Goal: Contribute content: Add original content to the website for others to see

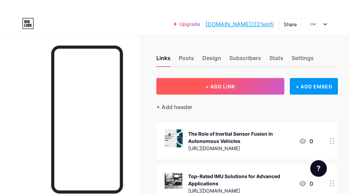
click at [239, 93] on button "+ ADD LINK" at bounding box center [220, 86] width 128 height 17
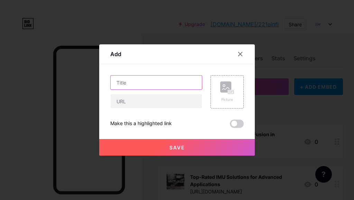
click at [174, 83] on input "text" at bounding box center [156, 82] width 91 height 14
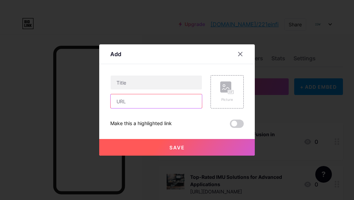
paste input "[URL][DOMAIN_NAME]"
click at [152, 103] on input "text" at bounding box center [156, 101] width 91 height 14
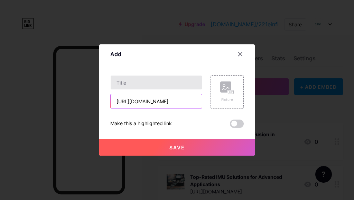
type input "[URL][DOMAIN_NAME]"
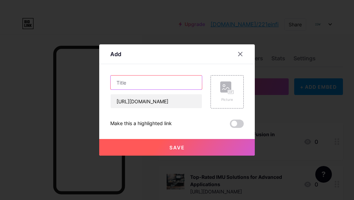
click at [157, 85] on input "text" at bounding box center [156, 82] width 91 height 14
paste input "Why Research Sensor Platforms Are Essential for AI Development"
type input "Why Research Sensor Platforms Are Essential for AI Development"
click at [200, 151] on button "Save" at bounding box center [177, 147] width 156 height 17
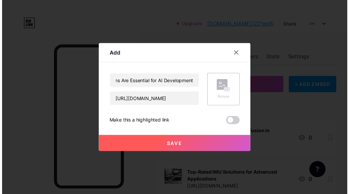
scroll to position [0, 0]
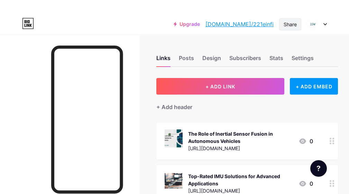
click at [293, 26] on div "Share" at bounding box center [290, 24] width 13 height 7
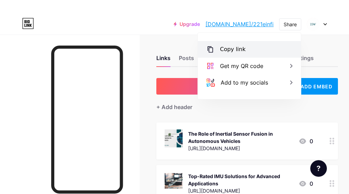
click at [222, 50] on div "Copy link" at bounding box center [233, 49] width 26 height 8
click at [208, 49] on icon at bounding box center [210, 49] width 8 height 8
